Goal: Entertainment & Leisure: Consume media (video, audio)

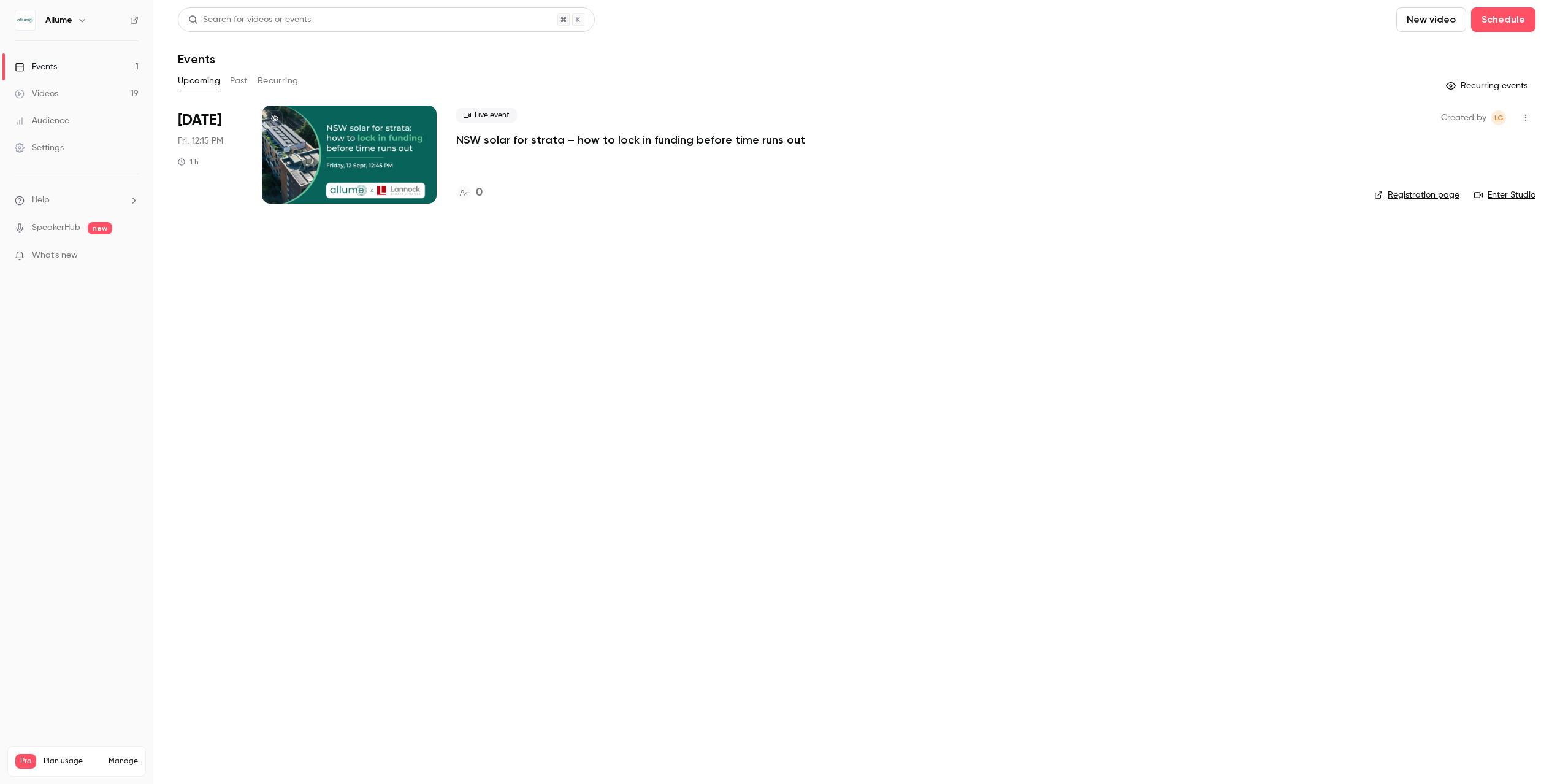
click at [244, 80] on button "Past" at bounding box center [239, 81] width 17 height 19
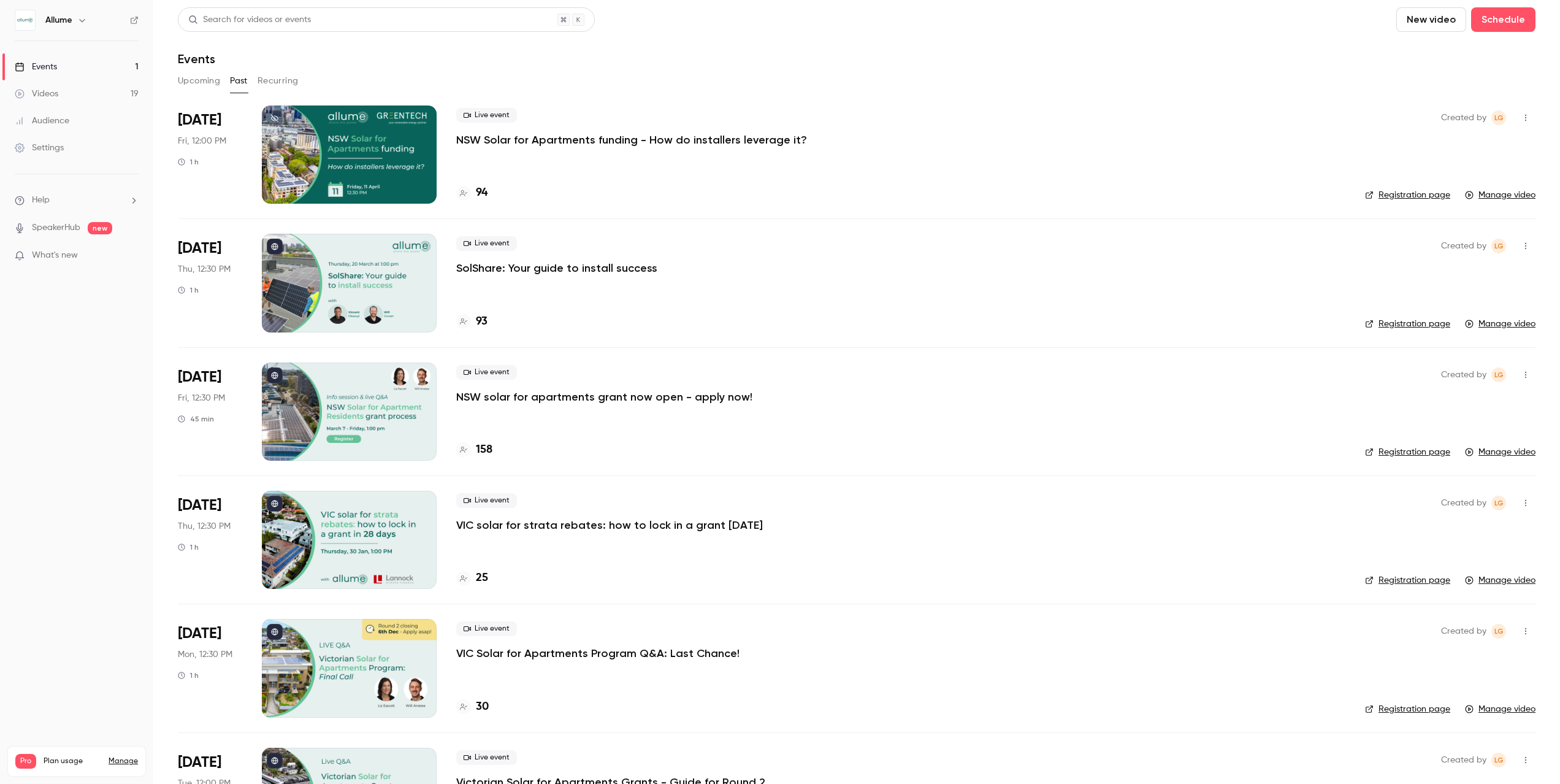
click at [581, 401] on p "NSW solar for apartments grant now open - apply now!" at bounding box center [604, 397] width 297 height 15
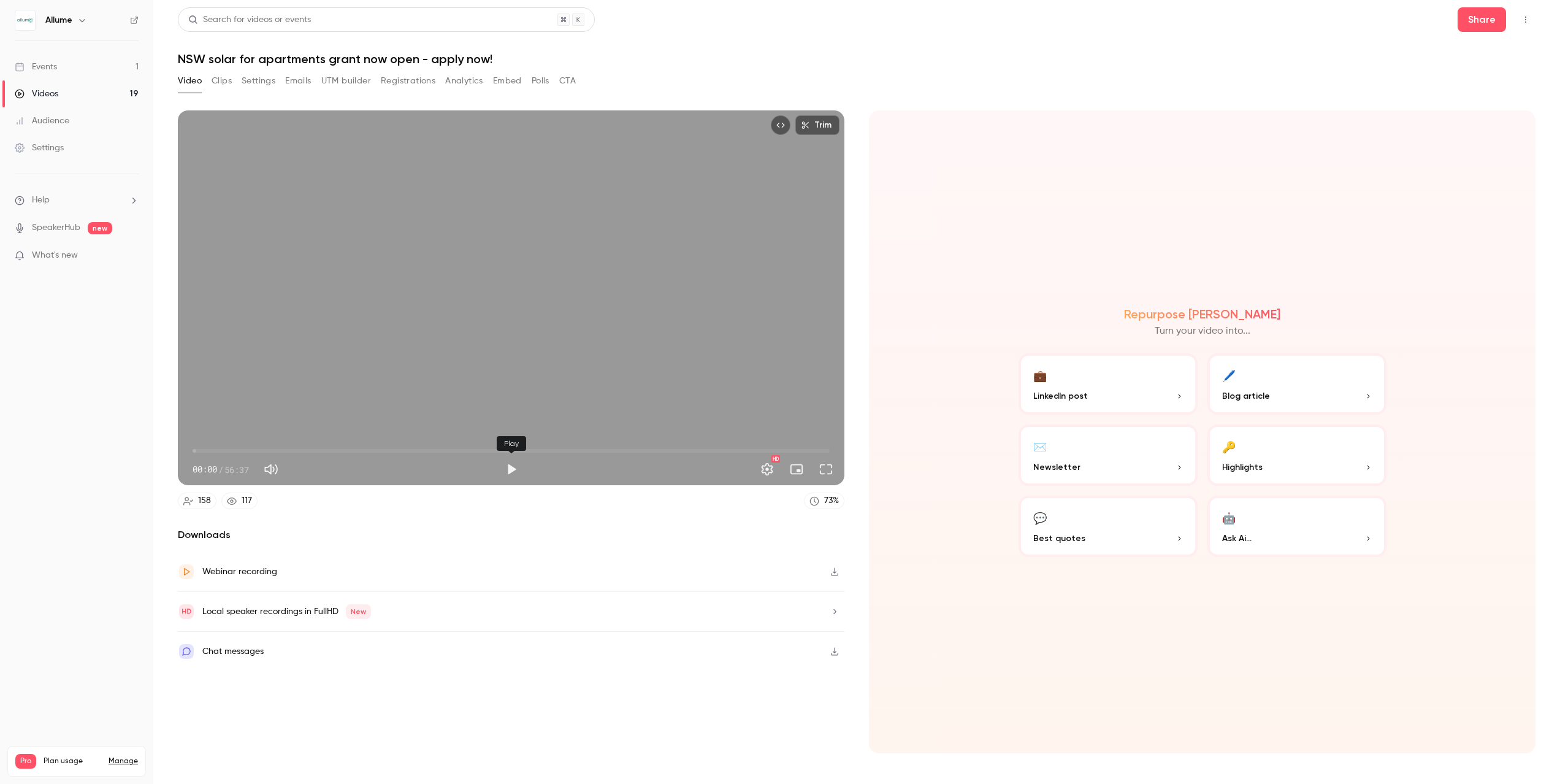
click at [518, 467] on button "Play" at bounding box center [511, 469] width 24 height 24
click at [331, 448] on span "12:15" at bounding box center [511, 450] width 637 height 19
type input "*****"
click at [264, 471] on button "Mute" at bounding box center [271, 469] width 24 height 24
type input "*"
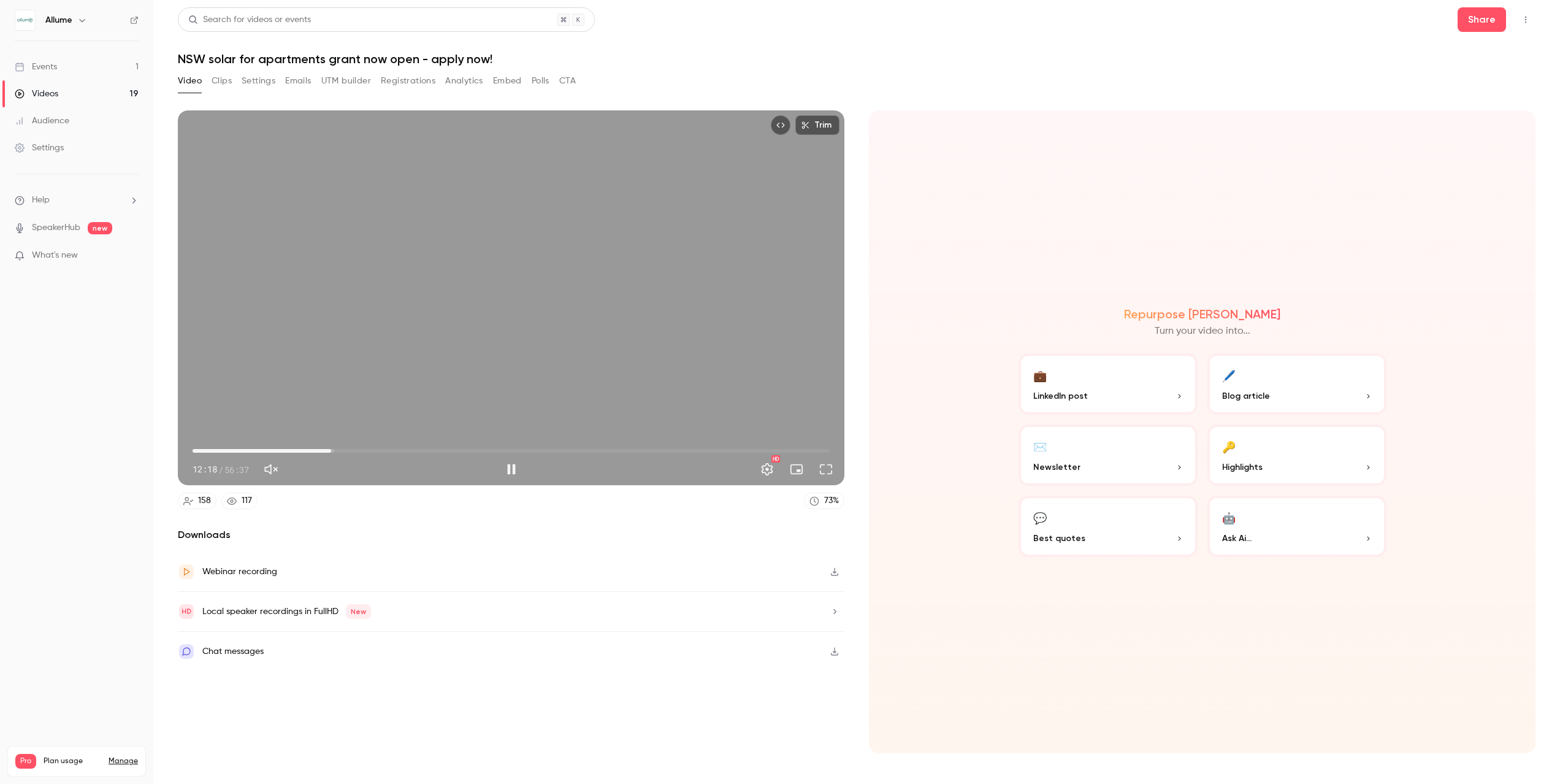
click at [403, 447] on span "12:18" at bounding box center [511, 450] width 637 height 19
drag, startPoint x: 403, startPoint y: 448, endPoint x: 497, endPoint y: 451, distance: 94.0
click at [497, 451] on span "27:01" at bounding box center [496, 450] width 3 height 3
click at [459, 448] on span "23:42" at bounding box center [511, 450] width 637 height 19
click at [484, 450] on span "23:43" at bounding box center [511, 450] width 637 height 19
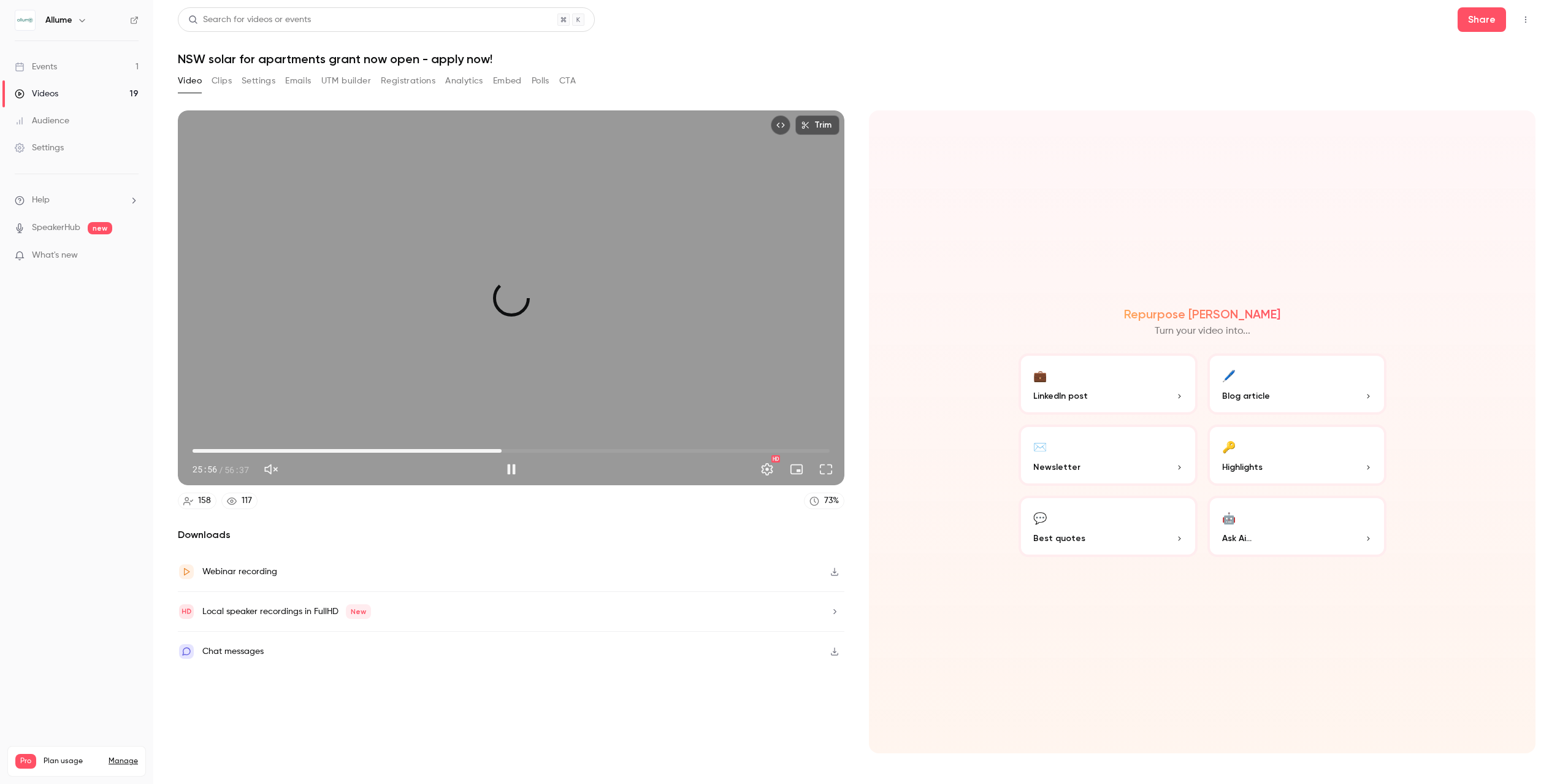
click at [502, 450] on span "27:28" at bounding box center [511, 450] width 637 height 19
click at [512, 450] on span "27:29" at bounding box center [511, 450] width 637 height 19
click at [533, 450] on span "30:18" at bounding box center [511, 450] width 637 height 19
click at [556, 450] on span "32:19" at bounding box center [511, 450] width 637 height 19
click at [582, 452] on span "32:19" at bounding box center [511, 450] width 637 height 19
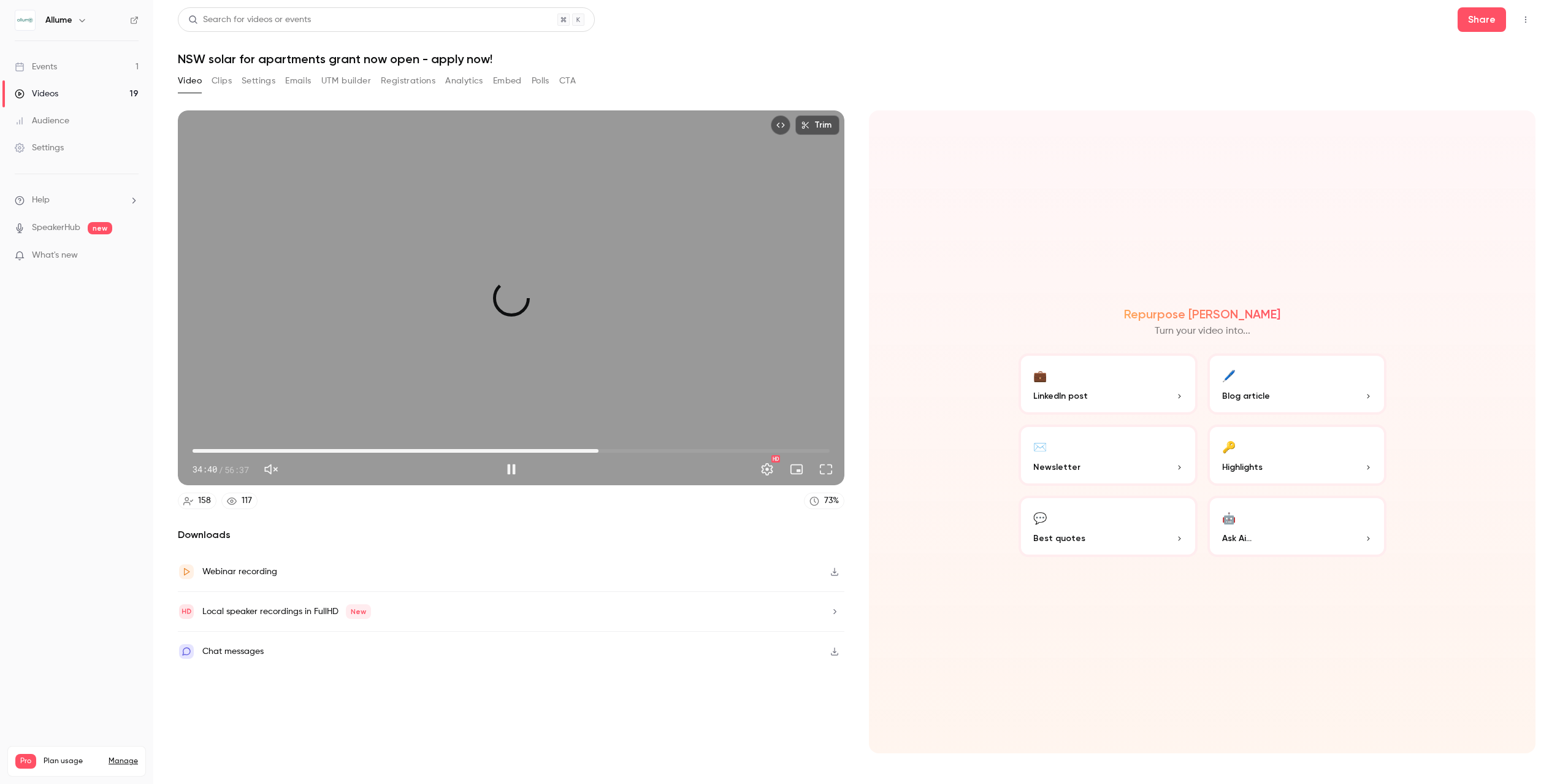
click at [598, 450] on span "36:04" at bounding box center [511, 450] width 637 height 19
click at [604, 449] on span "36:34" at bounding box center [604, 450] width 3 height 3
click at [612, 450] on span "36:34" at bounding box center [511, 450] width 637 height 19
click at [625, 449] on span "37:17" at bounding box center [511, 450] width 637 height 19
click at [635, 448] on span "39:20" at bounding box center [511, 450] width 637 height 19
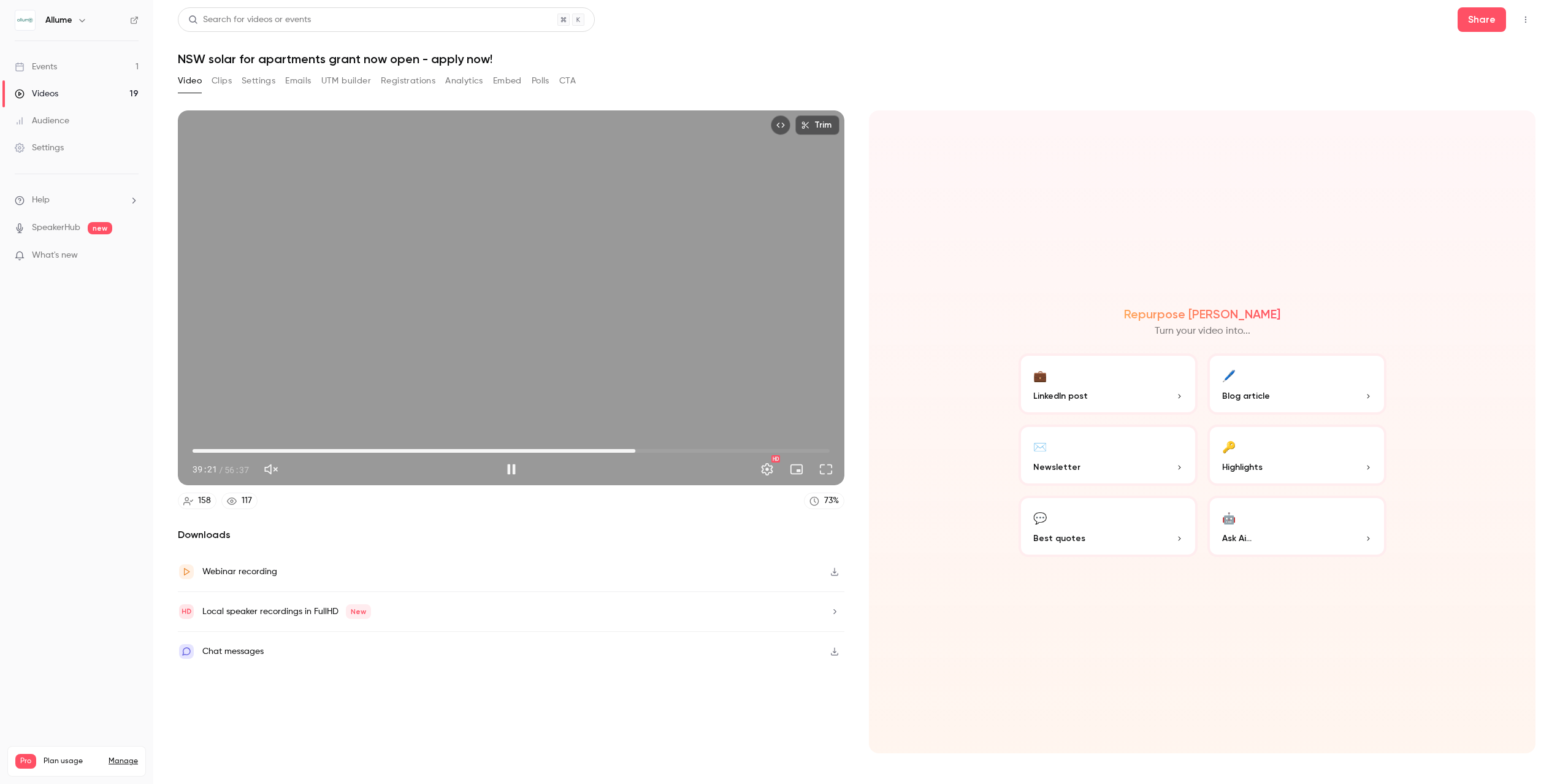
click at [643, 450] on span "39:21" at bounding box center [511, 450] width 637 height 19
click at [653, 450] on span "40:55" at bounding box center [511, 450] width 637 height 19
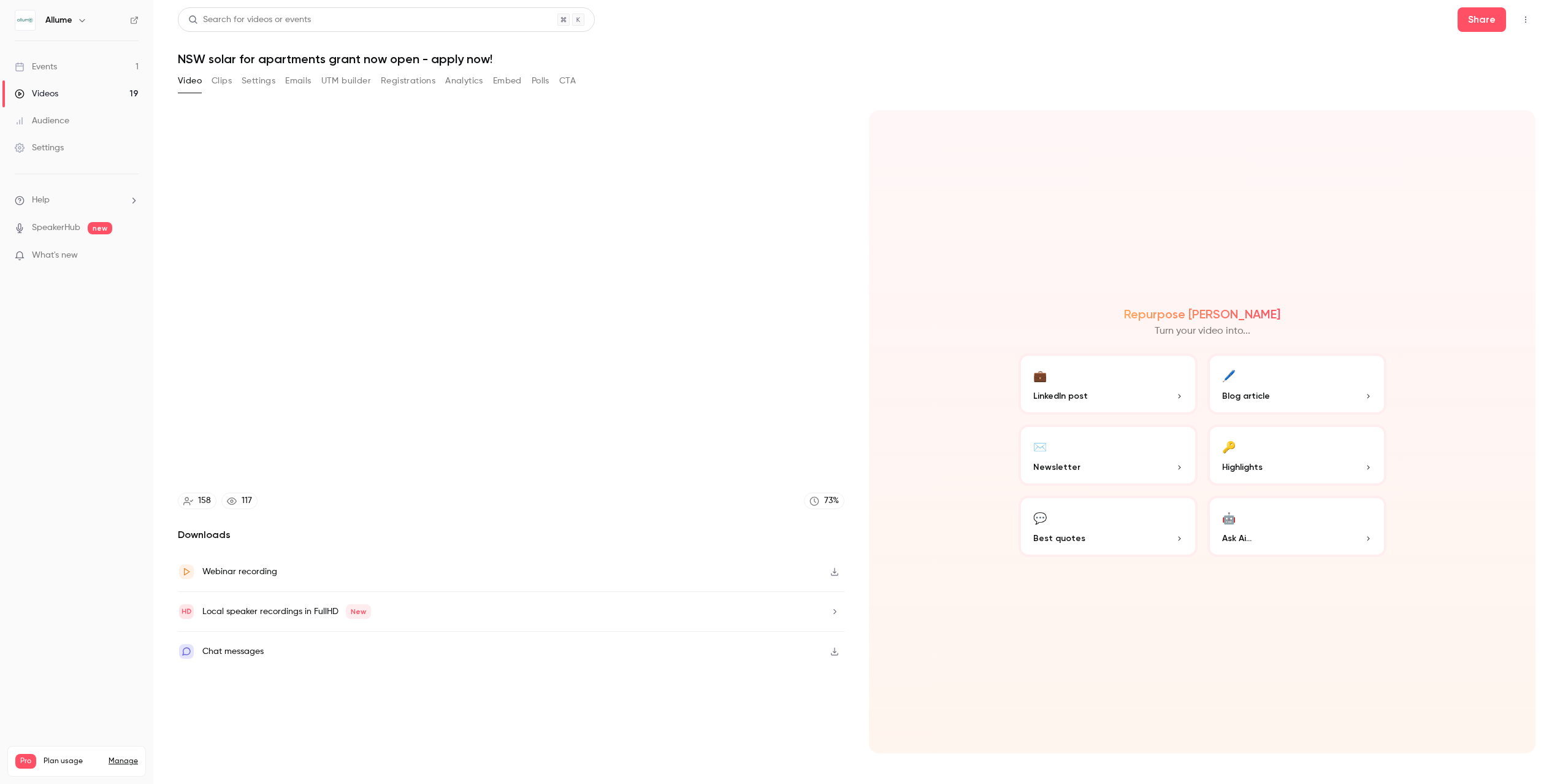
type input "******"
